Goal: Contribute content

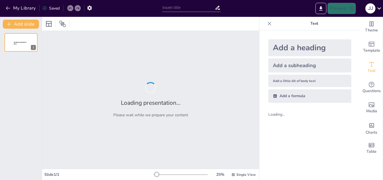
type input "New Sendsteps"
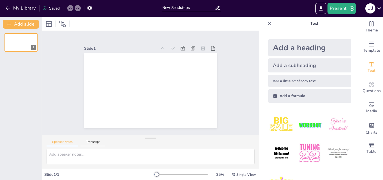
scroll to position [21, 0]
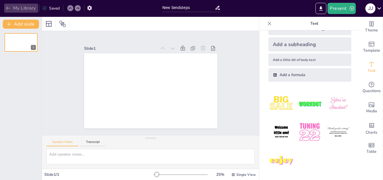
click at [6, 8] on icon "button" at bounding box center [8, 8] width 6 height 6
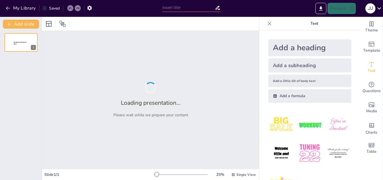
type input "El Sacrificio de Comunión: Un Enlace Espiritual"
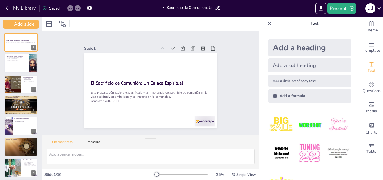
checkbox input "true"
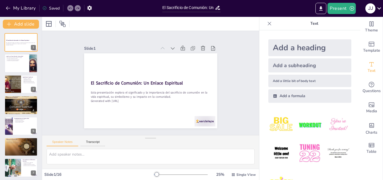
checkbox input "true"
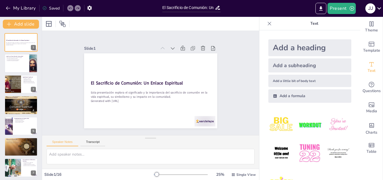
checkbox input "true"
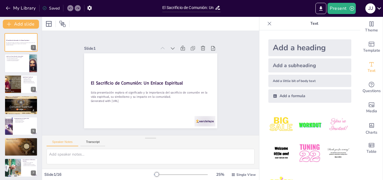
checkbox input "true"
click at [28, 40] on div at bounding box center [28, 38] width 15 height 7
checkbox input "true"
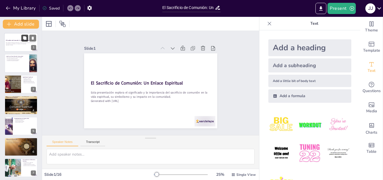
checkbox input "true"
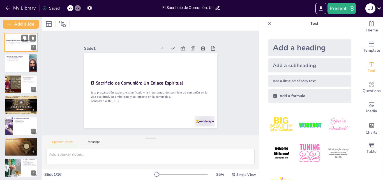
checkbox input "true"
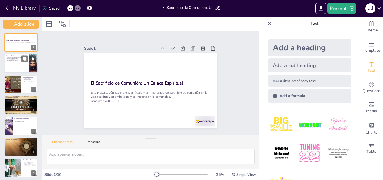
checkbox input "true"
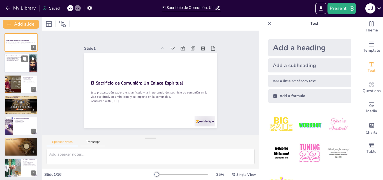
checkbox input "true"
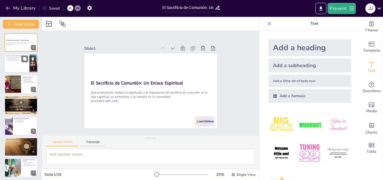
checkbox input "true"
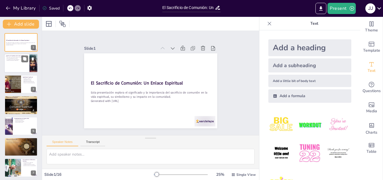
click at [16, 58] on p "El sacrificio de comunión simboliza la unidad." at bounding box center [17, 57] width 22 height 1
type textarea "La unidad es fundamental en la celebración del sacrificio de comunión, ya que r…"
checkbox input "true"
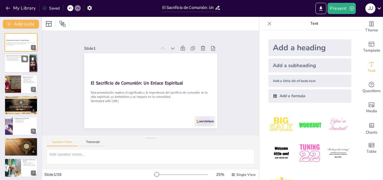
checkbox input "true"
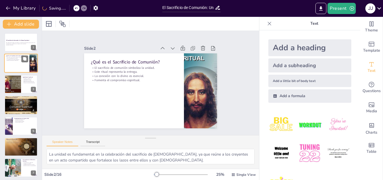
checkbox input "true"
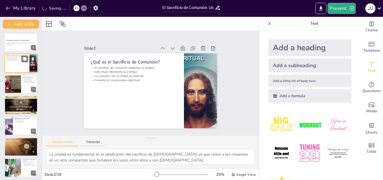
checkbox input "true"
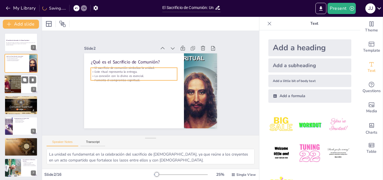
checkbox input "true"
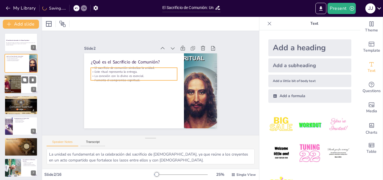
checkbox input "true"
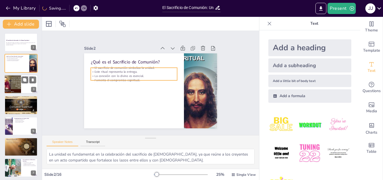
checkbox input "true"
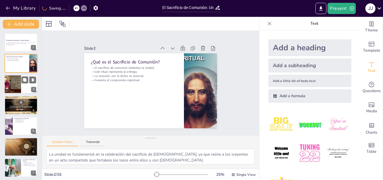
checkbox input "true"
click at [9, 80] on div at bounding box center [13, 84] width 34 height 19
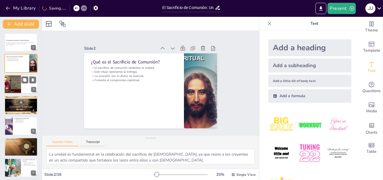
type textarea "Fortalecer la relación con Dios es esencial para el crecimiento espiritual, y e…"
checkbox input "true"
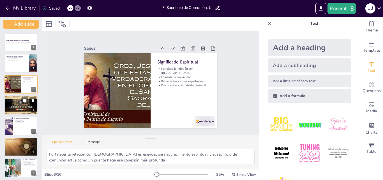
checkbox input "true"
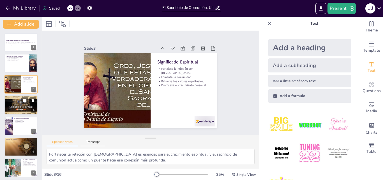
checkbox input "true"
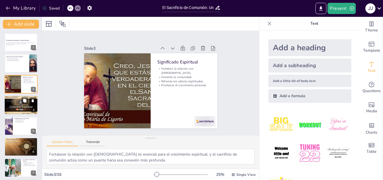
checkbox input "true"
click at [15, 107] on div at bounding box center [21, 105] width 34 height 34
type textarea "Los símbolos del pan y el vino son esenciales para la comprensión del sacrifici…"
checkbox input "true"
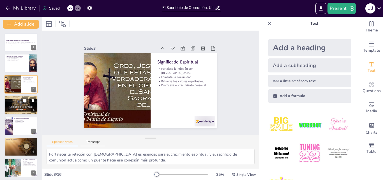
checkbox input "true"
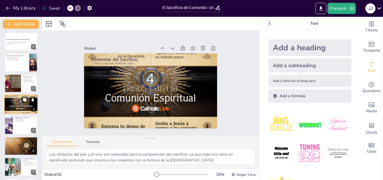
checkbox input "true"
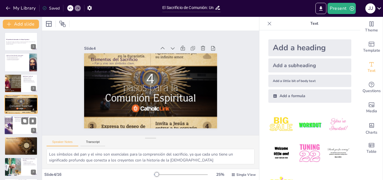
checkbox input "true"
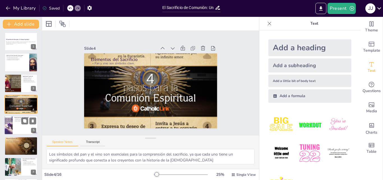
checkbox input "true"
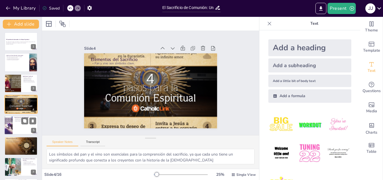
checkbox input "true"
click at [14, 122] on div at bounding box center [21, 125] width 34 height 19
type textarea "La cohesión social es vital para el crecimiento de la comunidad, y el sacrifici…"
checkbox input "true"
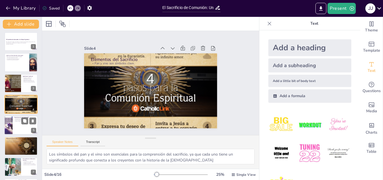
checkbox input "true"
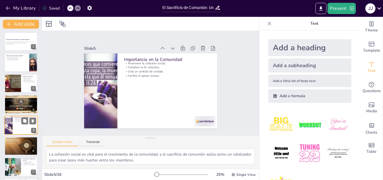
scroll to position [22, 0]
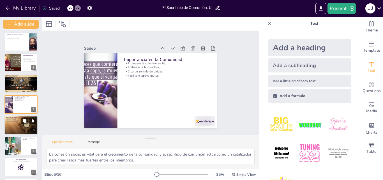
checkbox input "true"
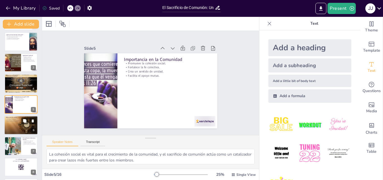
checkbox input "true"
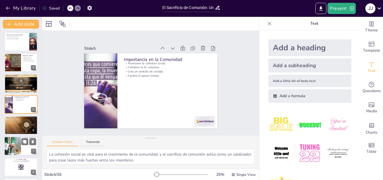
checkbox input "true"
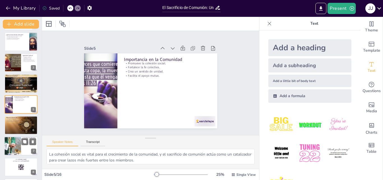
checkbox input "true"
click at [14, 139] on div at bounding box center [12, 146] width 29 height 19
type textarea "La diversidad en las tradiciones de sacrificio muestra cómo diferentes culturas…"
checkbox input "true"
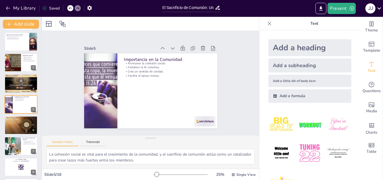
checkbox input "true"
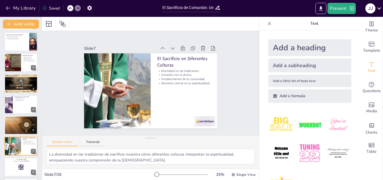
scroll to position [63, 0]
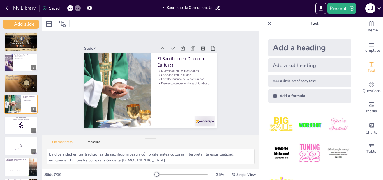
checkbox input "true"
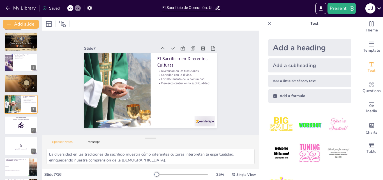
checkbox input "true"
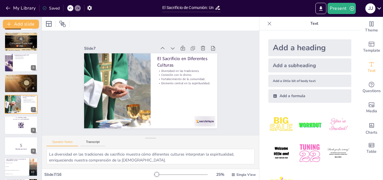
checkbox input "true"
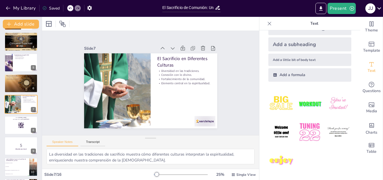
checkbox input "true"
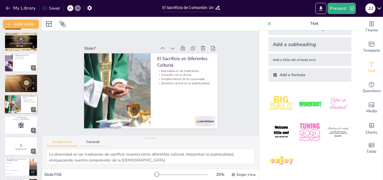
checkbox input "true"
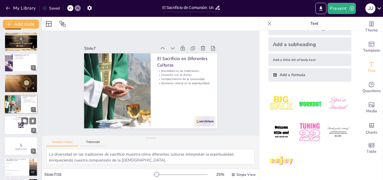
checkbox input "true"
click at [16, 128] on div at bounding box center [21, 125] width 34 height 19
checkbox input "true"
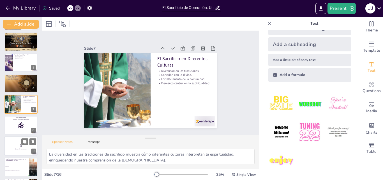
checkbox input "true"
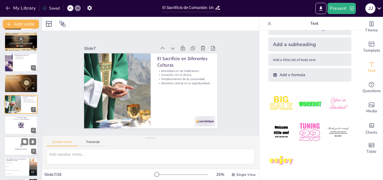
scroll to position [84, 0]
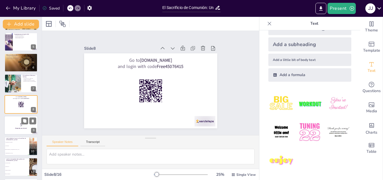
checkbox input "true"
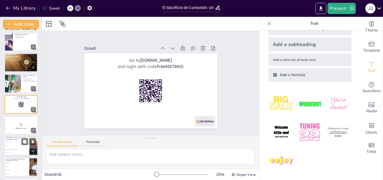
checkbox input "true"
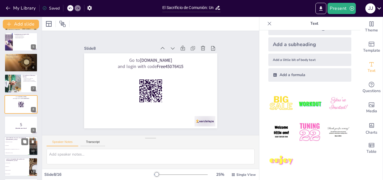
checkbox input "true"
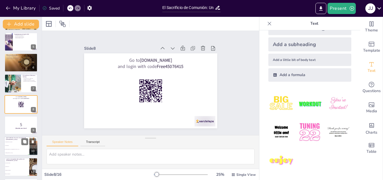
checkbox input "true"
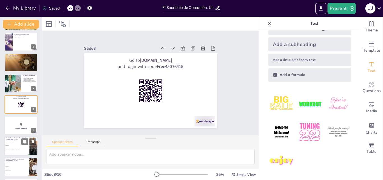
click at [14, 141] on li "La unidad entre los creyentes" at bounding box center [16, 142] width 25 height 4
type textarea "El pan simboliza el cuerpo de Cristo, como se menciona en la presentación en el…"
checkbox input "true"
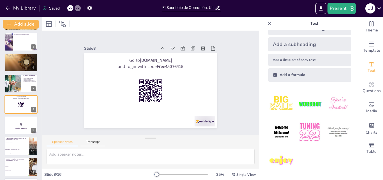
checkbox input "true"
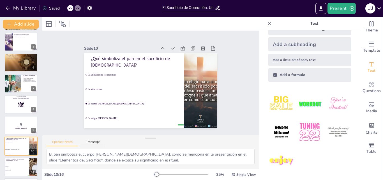
scroll to position [126, 0]
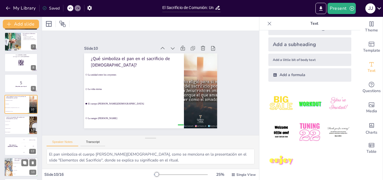
checkbox input "true"
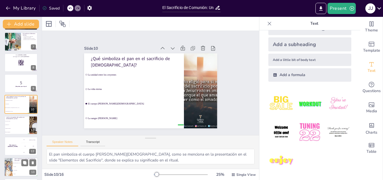
checkbox input "true"
click at [12, 159] on div at bounding box center [9, 166] width 34 height 19
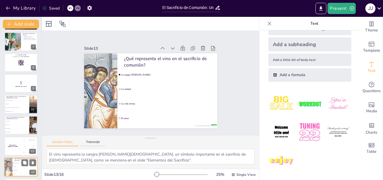
scroll to position [189, 0]
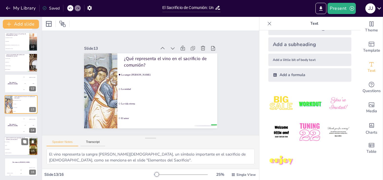
click at [15, 148] on li "Solo compromiso" at bounding box center [16, 150] width 25 height 4
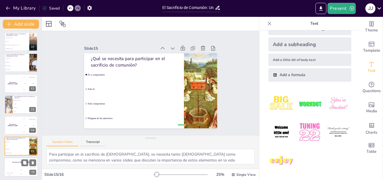
scroll to position [189, 0]
click at [12, 164] on div "The winner is Niels 🏆" at bounding box center [21, 162] width 34 height 10
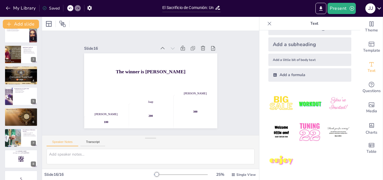
scroll to position [0, 0]
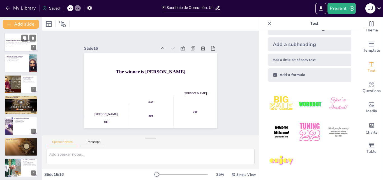
click at [27, 47] on div at bounding box center [21, 42] width 34 height 19
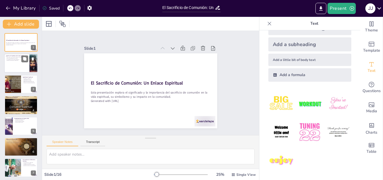
click at [18, 68] on div at bounding box center [21, 63] width 34 height 19
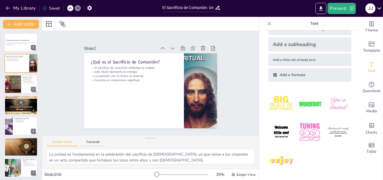
drag, startPoint x: 356, startPoint y: 47, endPoint x: 356, endPoint y: 37, distance: 9.5
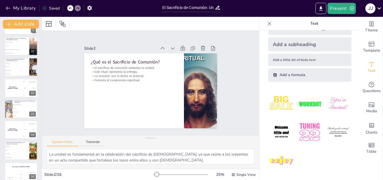
scroll to position [189, 0]
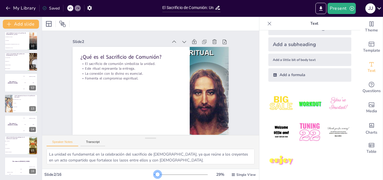
drag, startPoint x: 154, startPoint y: 174, endPoint x: 154, endPoint y: 180, distance: 6.0
click at [154, 180] on html "My Library Saved El Sacrificio de Comunión: Un Enlace Espiritual Present j j Do…" at bounding box center [191, 90] width 383 height 180
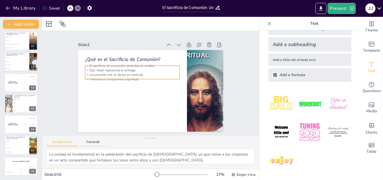
click at [97, 72] on p "La conexión con lo divino es esencial." at bounding box center [132, 74] width 95 height 4
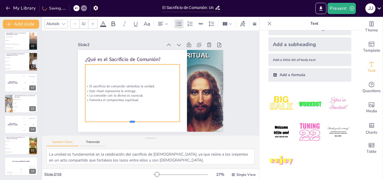
drag, startPoint x: 129, startPoint y: 77, endPoint x: 127, endPoint y: 121, distance: 43.8
click at [127, 121] on div at bounding box center [128, 122] width 95 height 14
click at [159, 52] on div "¿Qué es el Sacrificio de Comunión?" at bounding box center [135, 57] width 95 height 20
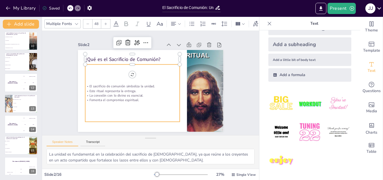
click at [118, 85] on p "El sacrificio de comunión simboliza la unidad." at bounding box center [132, 86] width 95 height 4
